Goal: Task Accomplishment & Management: Use online tool/utility

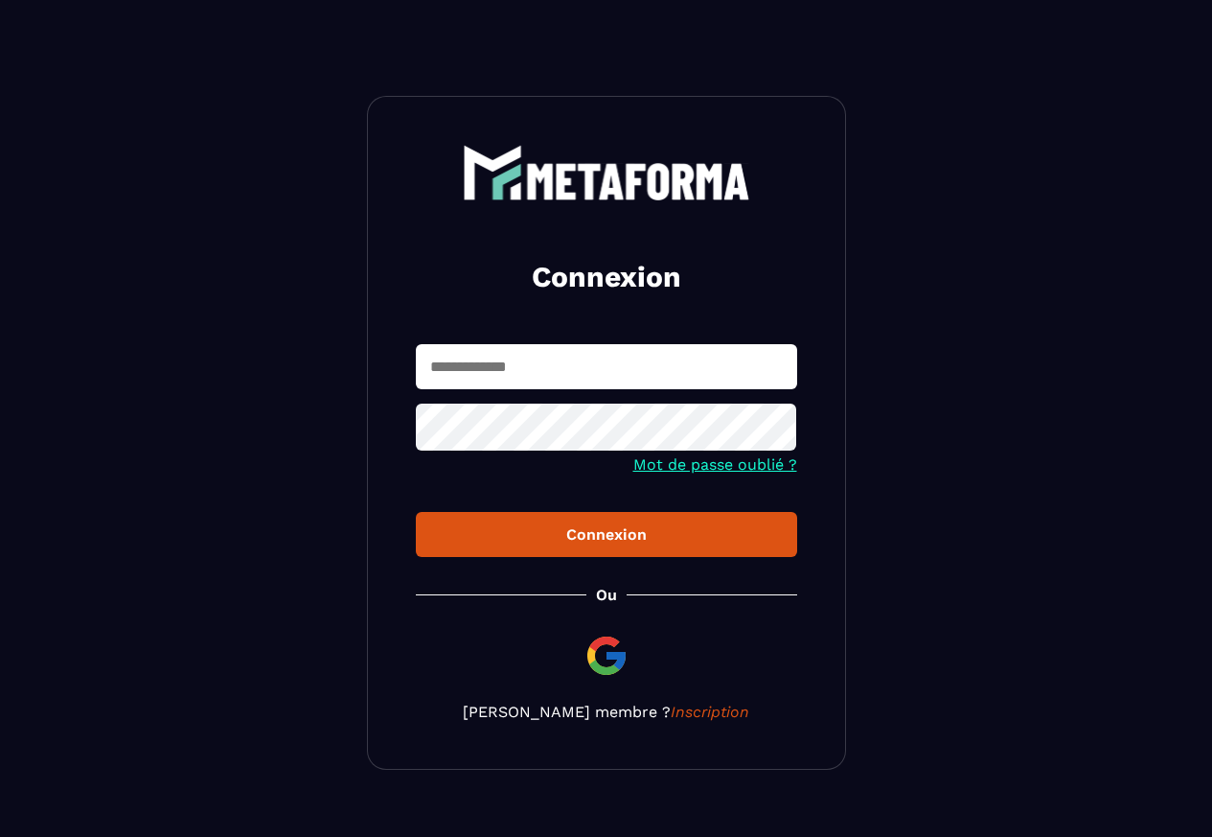
click at [494, 387] on input "text" at bounding box center [606, 366] width 381 height 45
type input "*"
type input "**********"
click at [765, 425] on icon at bounding box center [776, 429] width 23 height 23
click at [782, 425] on icon at bounding box center [776, 429] width 23 height 23
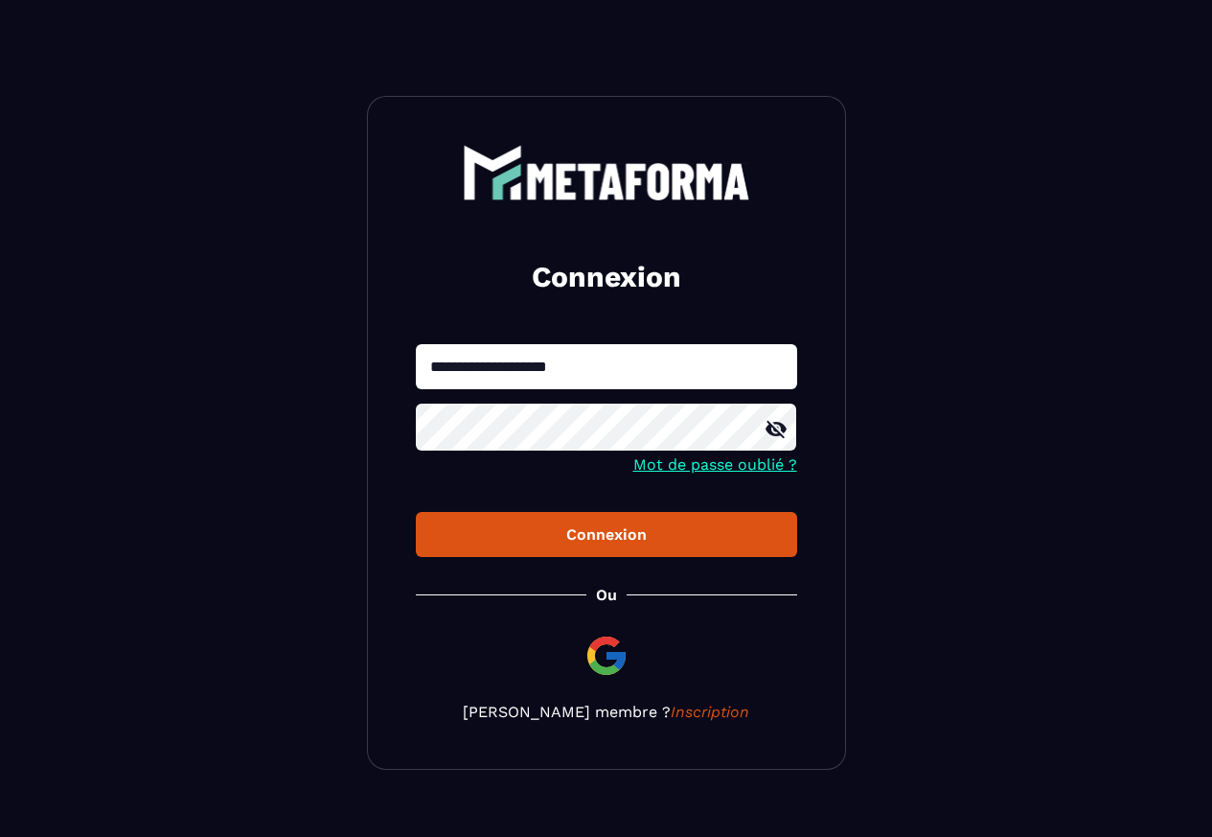
click at [782, 425] on icon at bounding box center [776, 429] width 21 height 17
click at [782, 425] on icon at bounding box center [776, 429] width 23 height 23
click at [769, 430] on icon at bounding box center [776, 429] width 21 height 17
click at [783, 429] on icon at bounding box center [776, 429] width 21 height 14
click at [635, 540] on div "Connexion" at bounding box center [606, 534] width 351 height 18
